Goal: Information Seeking & Learning: Understand process/instructions

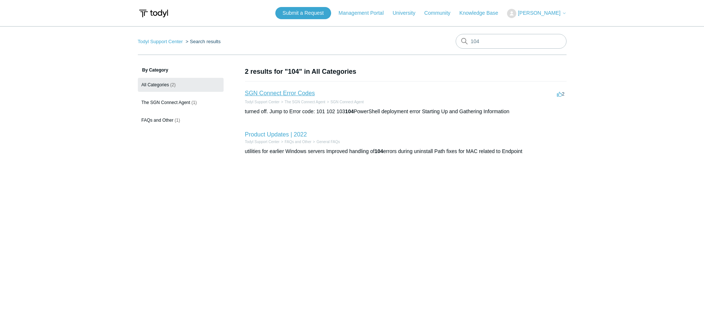
click at [286, 95] on link "SGN Connect Error Codes" at bounding box center [280, 93] width 70 height 6
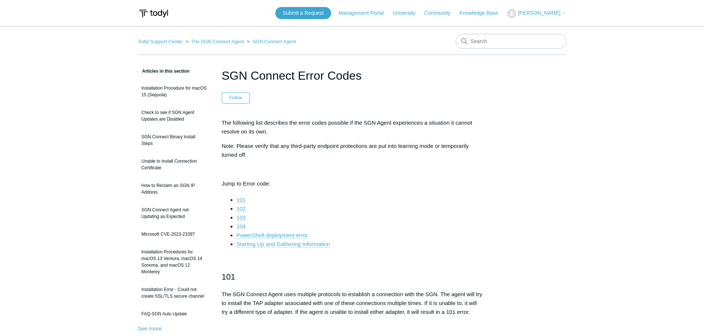
click at [240, 226] on link "104" at bounding box center [240, 226] width 9 height 7
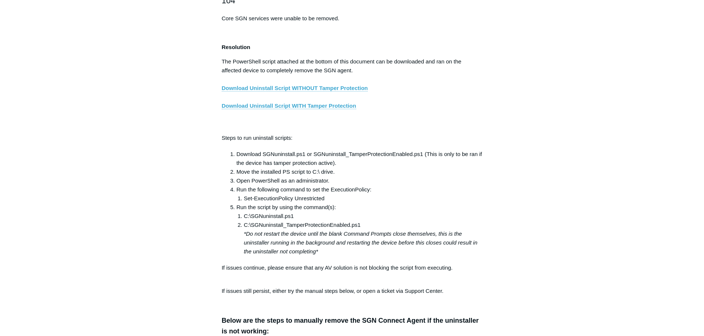
scroll to position [1228, 0]
drag, startPoint x: 243, startPoint y: 225, endPoint x: 200, endPoint y: 273, distance: 64.1
click at [300, 182] on li "Open PowerShell as an administrator." at bounding box center [359, 181] width 246 height 9
drag, startPoint x: 250, startPoint y: 201, endPoint x: 361, endPoint y: 206, distance: 111.3
click at [361, 203] on li "Set-ExecutionPolicy Unrestricted" at bounding box center [363, 199] width 239 height 9
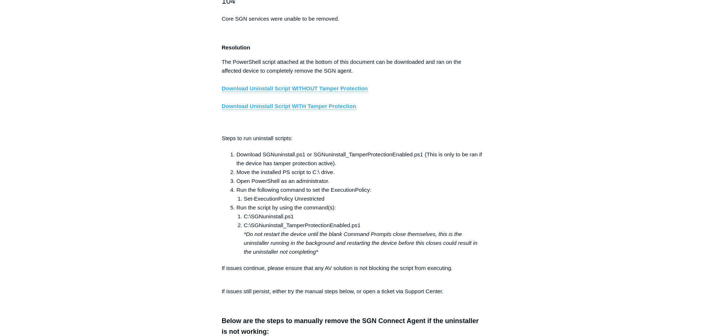
click at [341, 210] on li "Run the script by using the command(s): C:\SGNuninstall.ps1 C:\SGNuninstall_Tam…" at bounding box center [359, 229] width 246 height 53
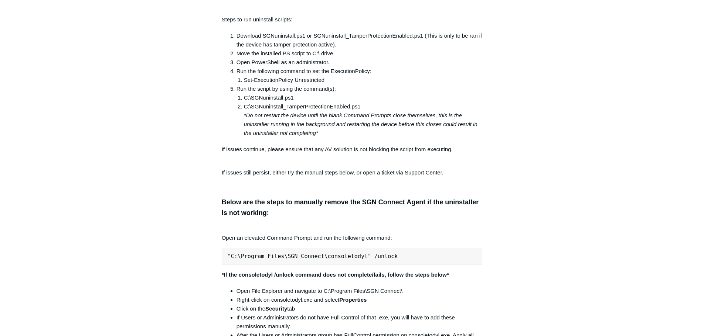
scroll to position [1413, 0]
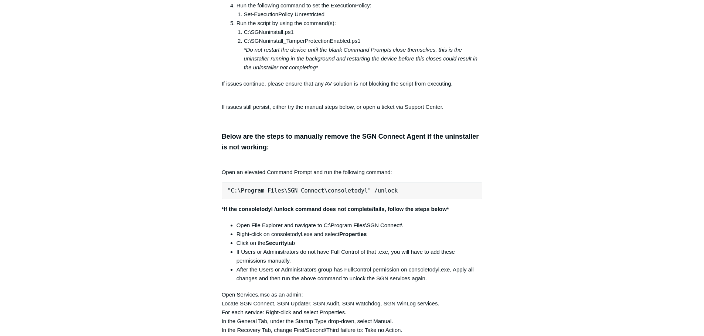
click at [250, 147] on h3 "Below are the steps to manually remove the SGN Connect Agent if the uninstaller…" at bounding box center [352, 141] width 261 height 21
